Goal: Task Accomplishment & Management: Manage account settings

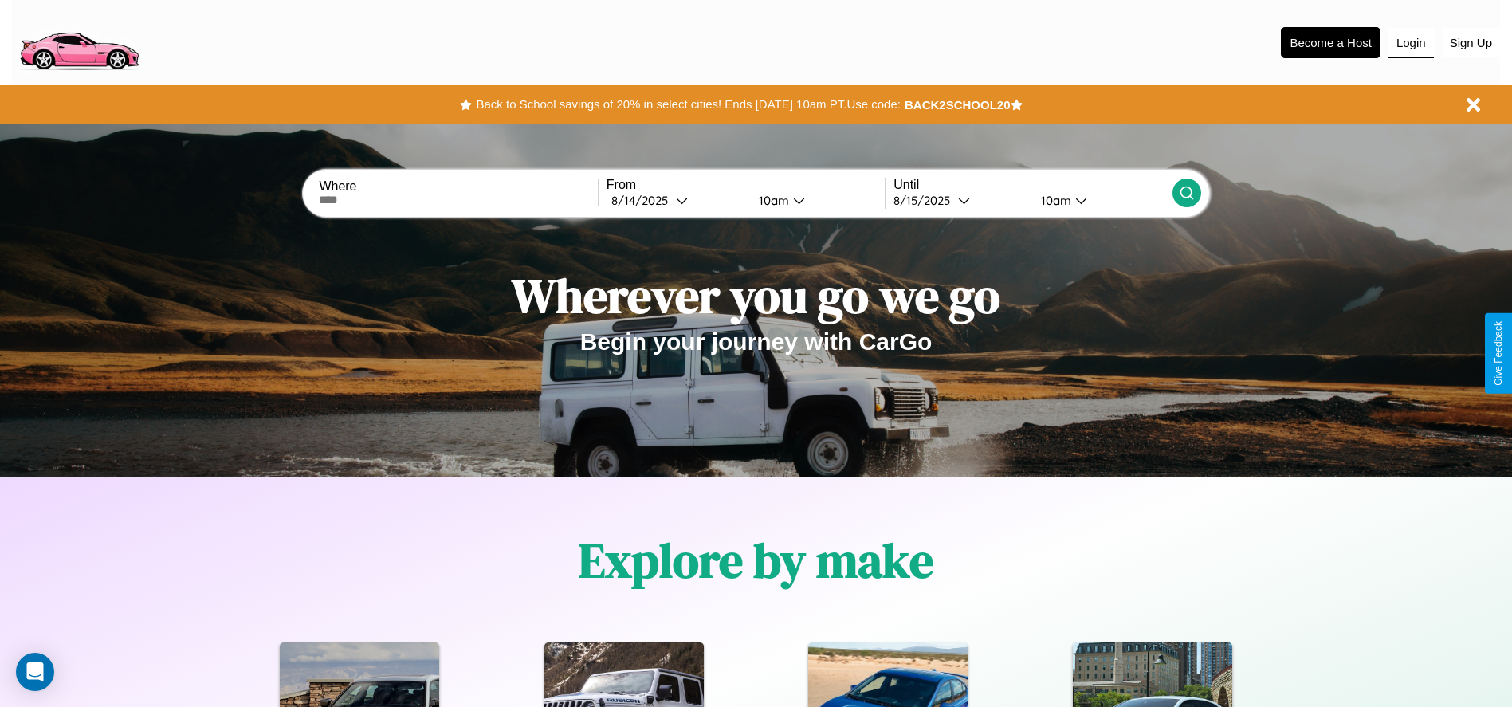
click at [1411, 42] on button "Login" at bounding box center [1410, 43] width 45 height 30
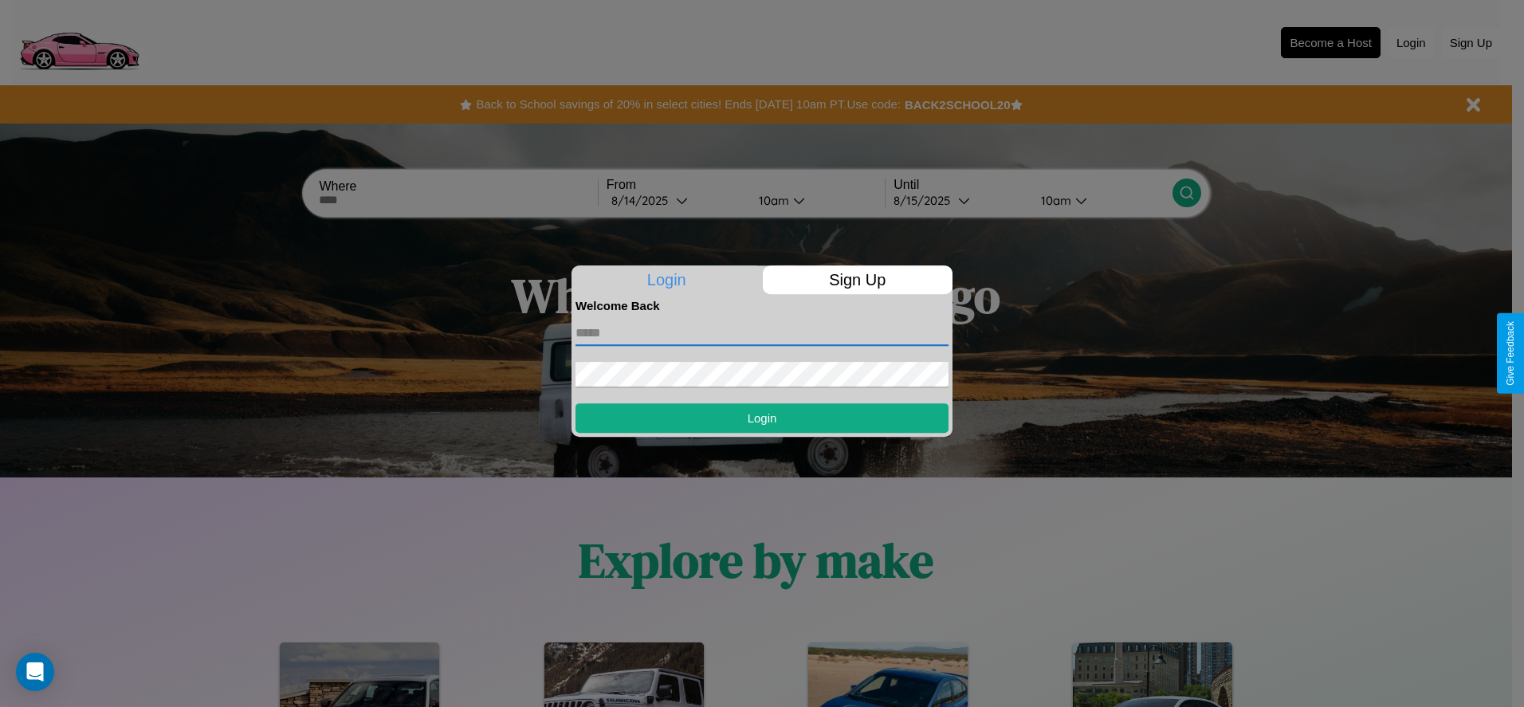
click at [762, 332] on input "text" at bounding box center [761, 333] width 373 height 26
type input "**********"
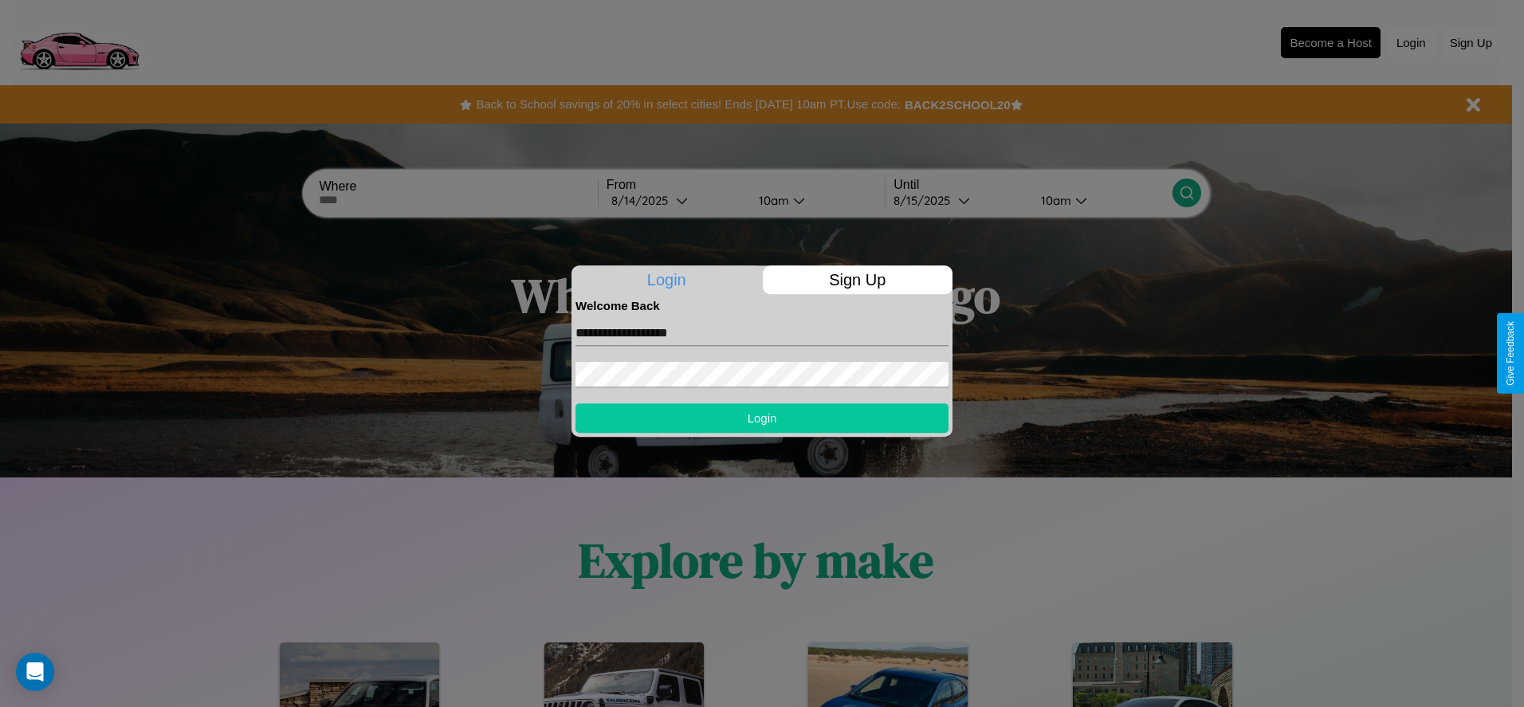
click at [762, 418] on button "Login" at bounding box center [761, 417] width 373 height 29
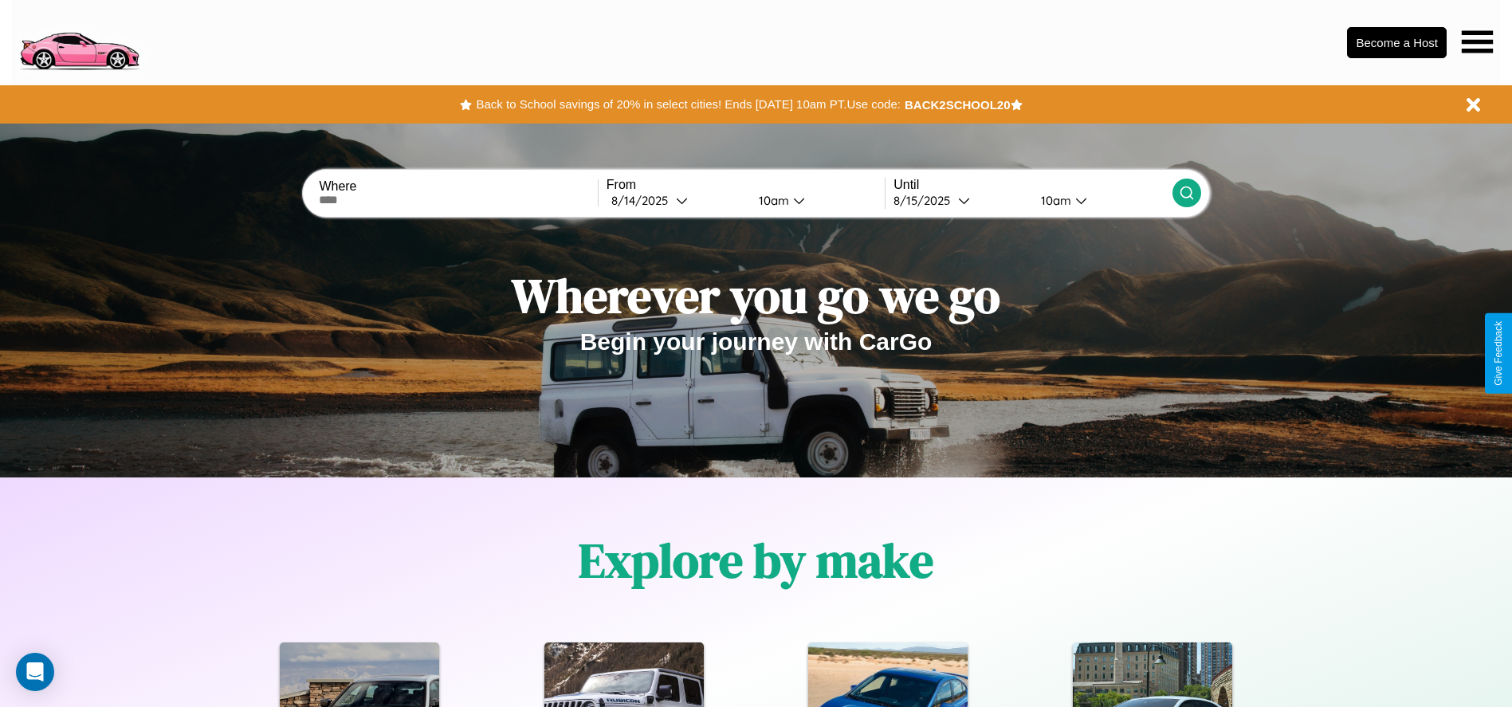
click at [1477, 41] on icon at bounding box center [1477, 41] width 31 height 22
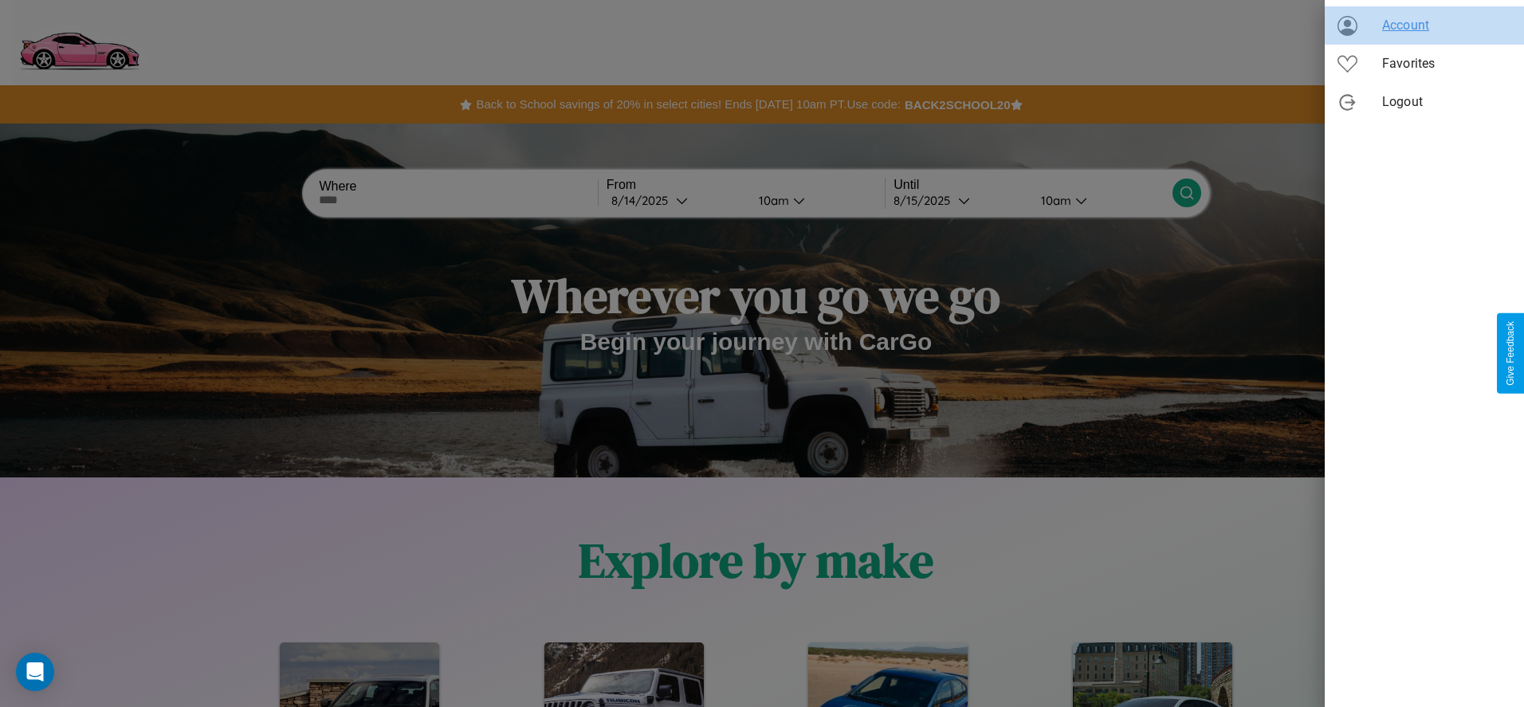
click at [1424, 26] on span "Account" at bounding box center [1446, 25] width 129 height 19
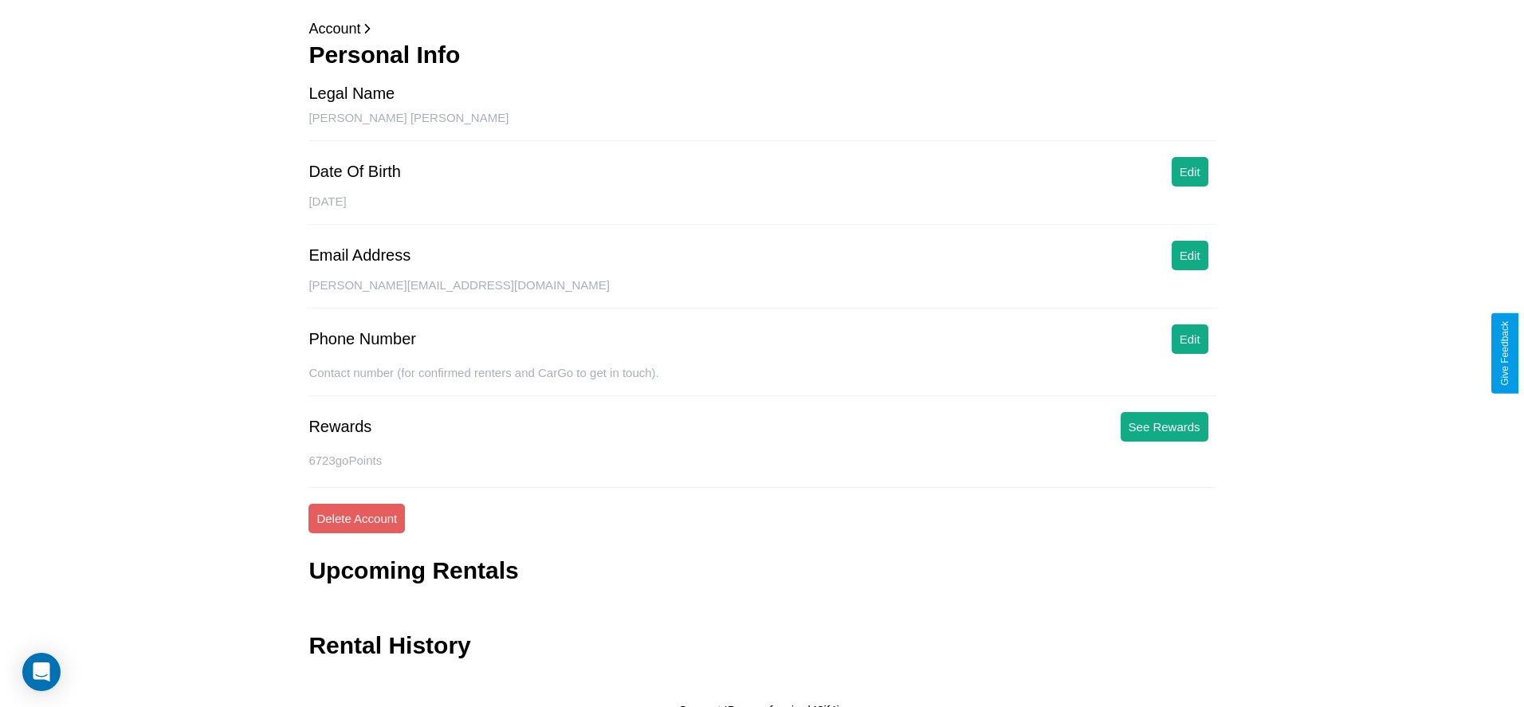
scroll to position [77, 0]
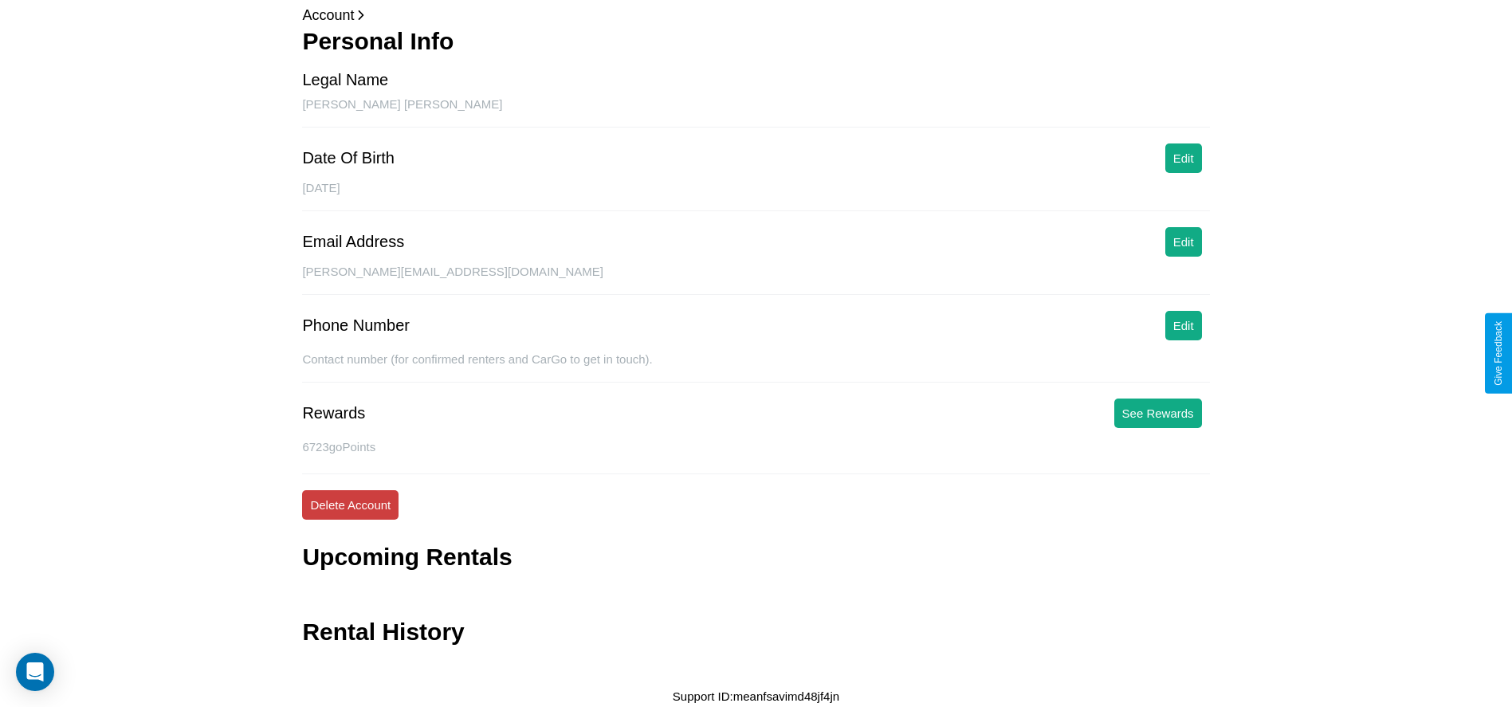
click at [350, 505] on button "Delete Account" at bounding box center [350, 504] width 96 height 29
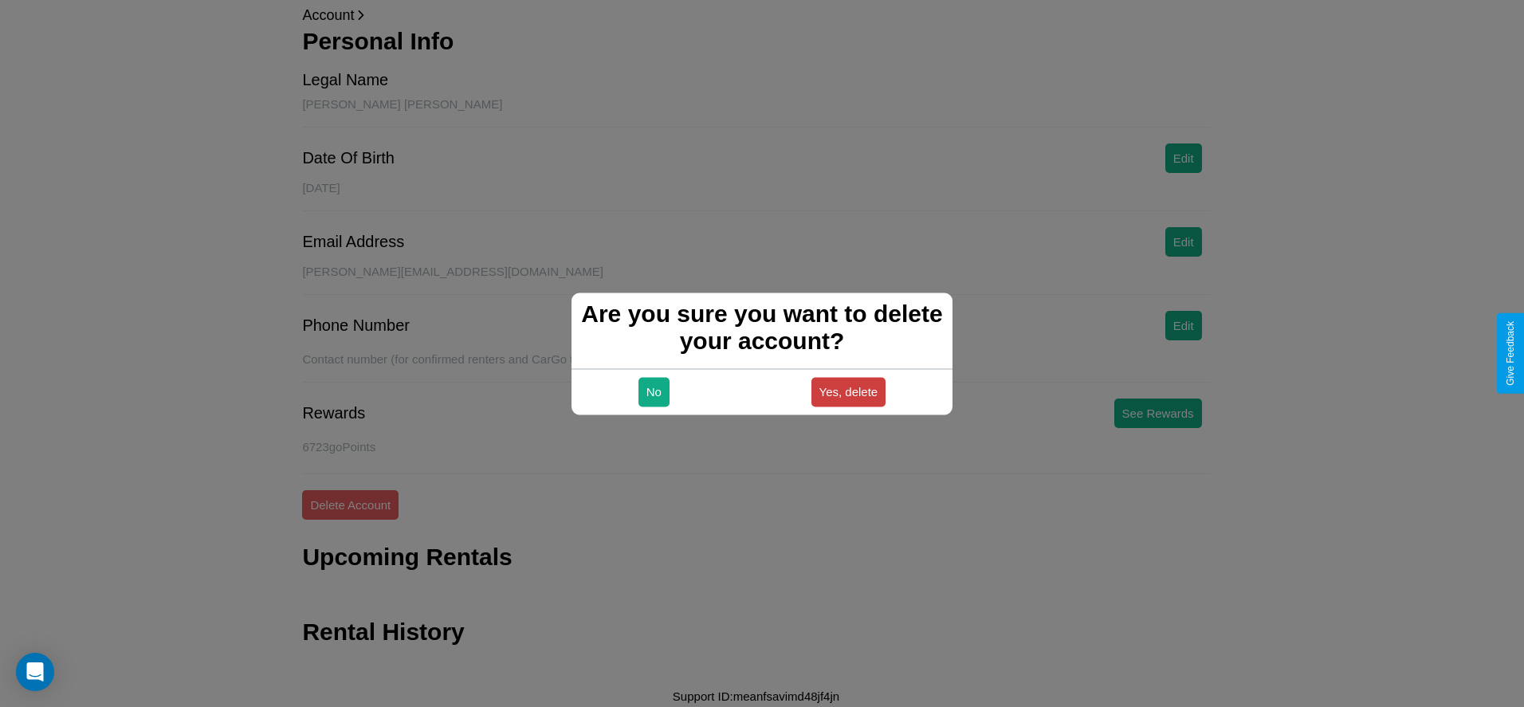
click at [848, 391] on button "Yes, delete" at bounding box center [848, 391] width 75 height 29
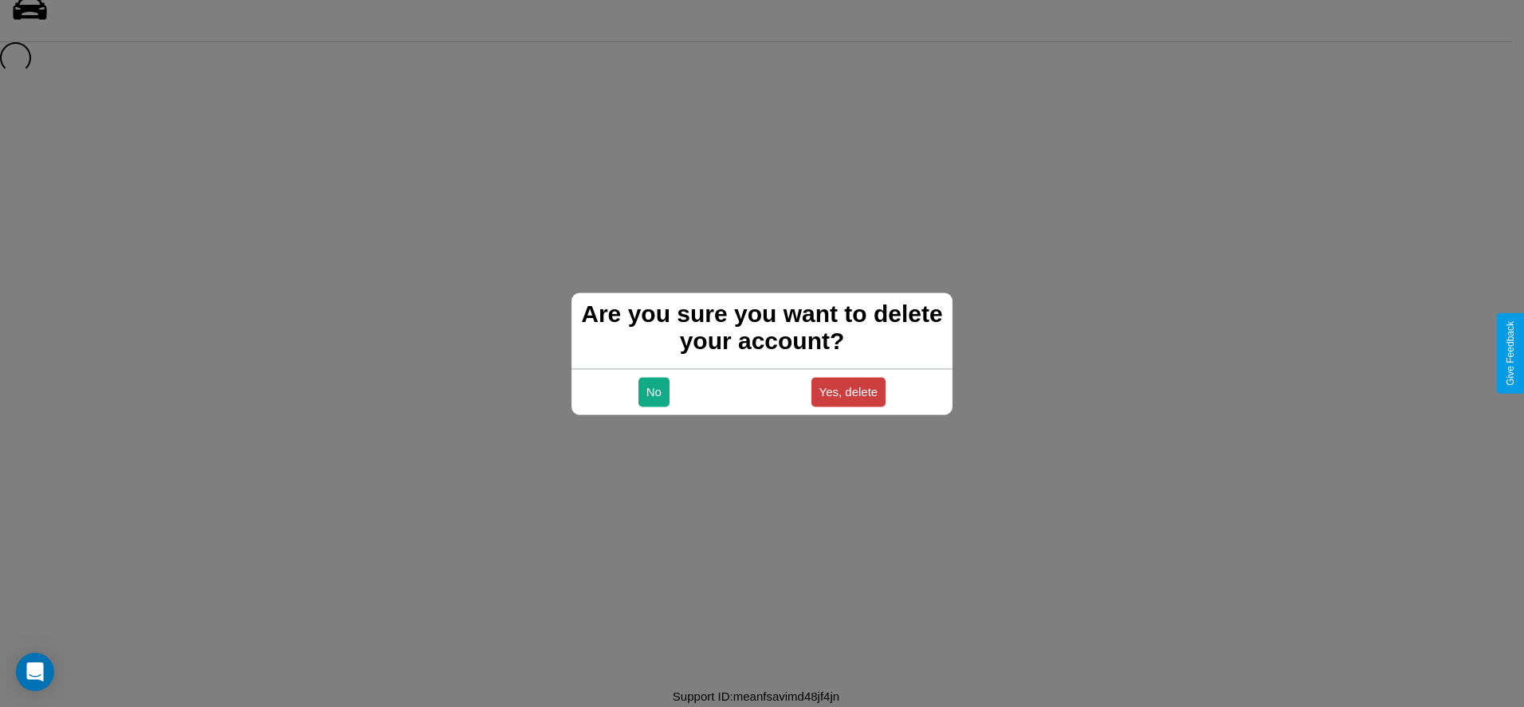
scroll to position [22, 0]
